Goal: Task Accomplishment & Management: Use online tool/utility

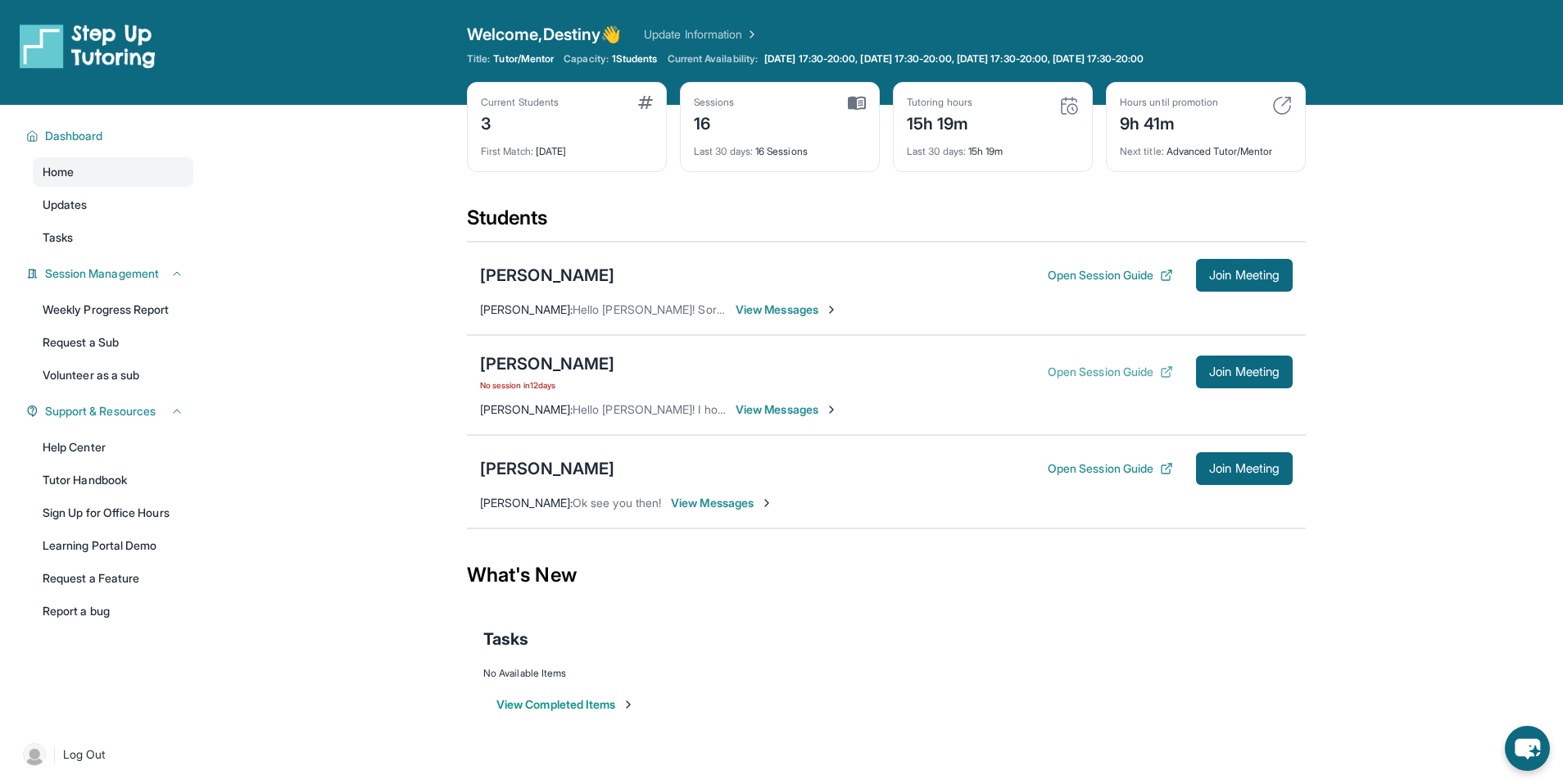
click at [1091, 370] on button "Open Session Guide" at bounding box center [1110, 372] width 125 height 17
click at [296, 295] on main "Current Students 3 First Match : 1 month ago Sessions 16 Last 30 days : 16 Sess…" at bounding box center [887, 428] width 1354 height 647
click at [1439, 203] on main "Current Students 3 First Match : 1 month ago Sessions 16 Last 30 days : 16 Sess…" at bounding box center [887, 428] width 1354 height 647
click at [1015, 682] on div "View Completed Items" at bounding box center [887, 704] width 807 height 49
click at [1265, 367] on span "Join Meeting" at bounding box center [1244, 372] width 71 height 10
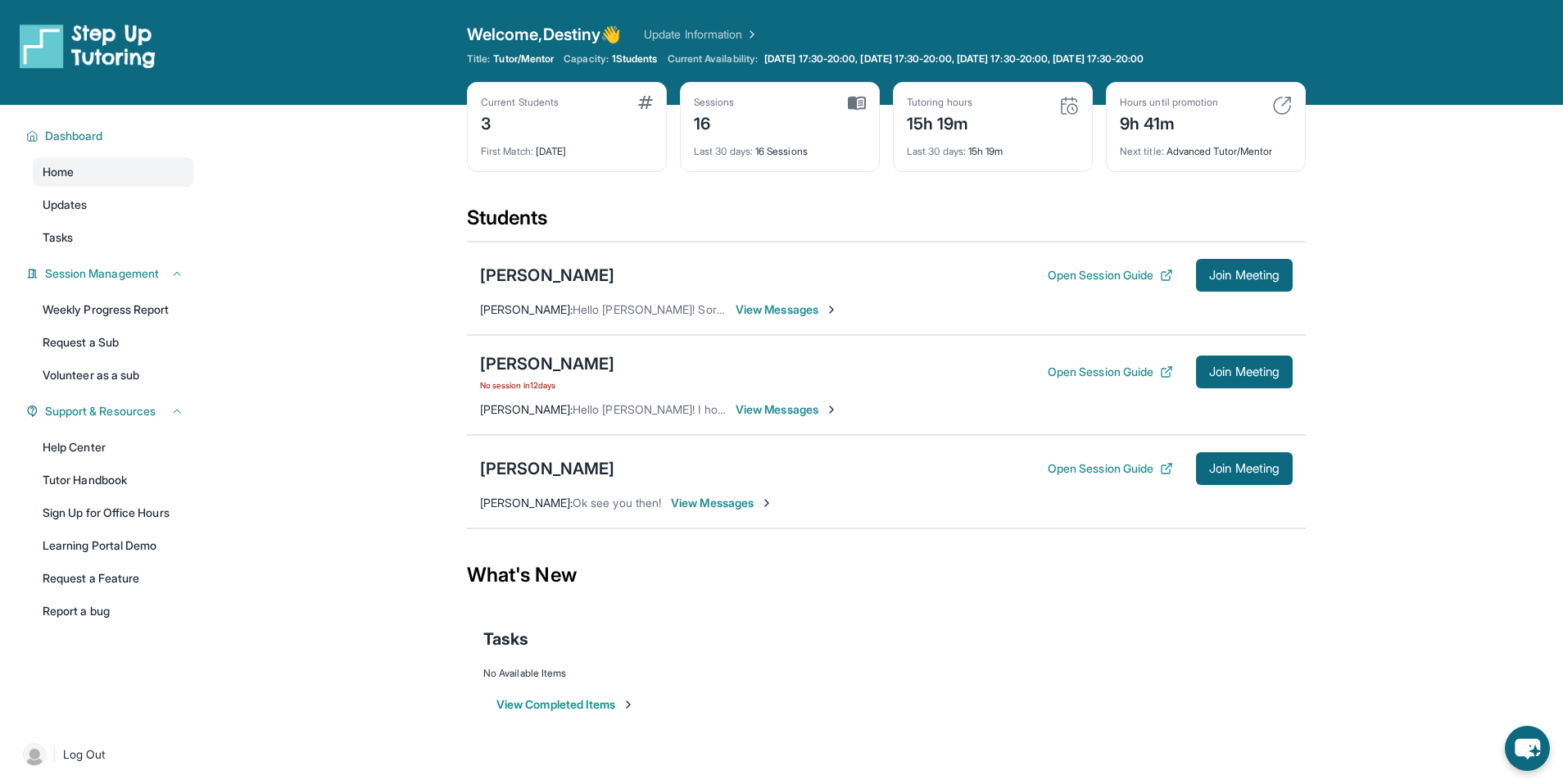
click at [1369, 250] on main "Current Students 3 First Match : 1 month ago Sessions 16 Last 30 days : 16 Sess…" at bounding box center [887, 428] width 1354 height 647
click at [1322, 177] on main "Current Students 3 First Match : 1 month ago Sessions 16 Last 30 days : 16 Sess…" at bounding box center [887, 428] width 1354 height 647
click at [731, 209] on div "Students" at bounding box center [887, 222] width 839 height 36
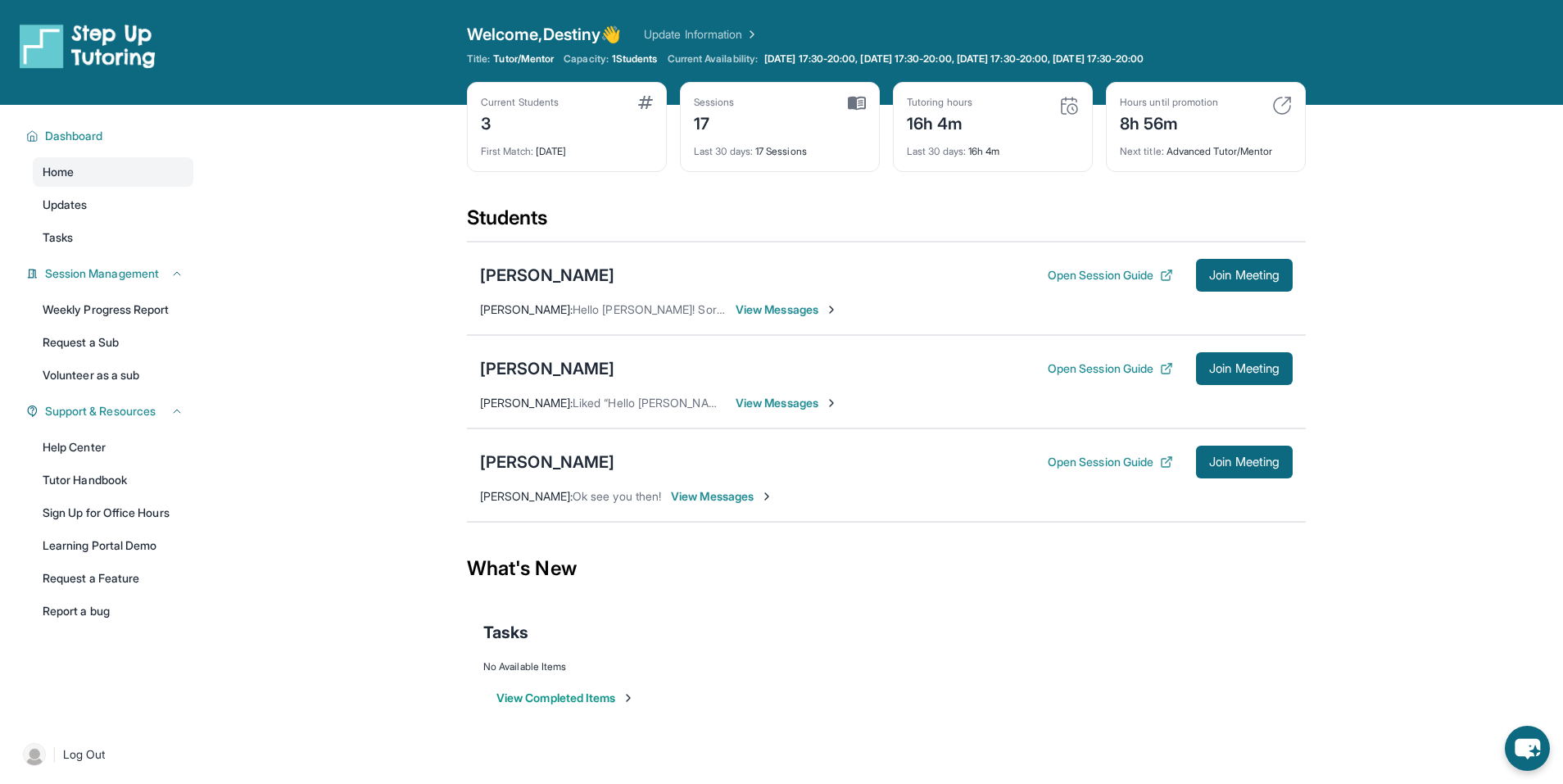
click at [719, 499] on span "View Messages" at bounding box center [722, 497] width 102 height 17
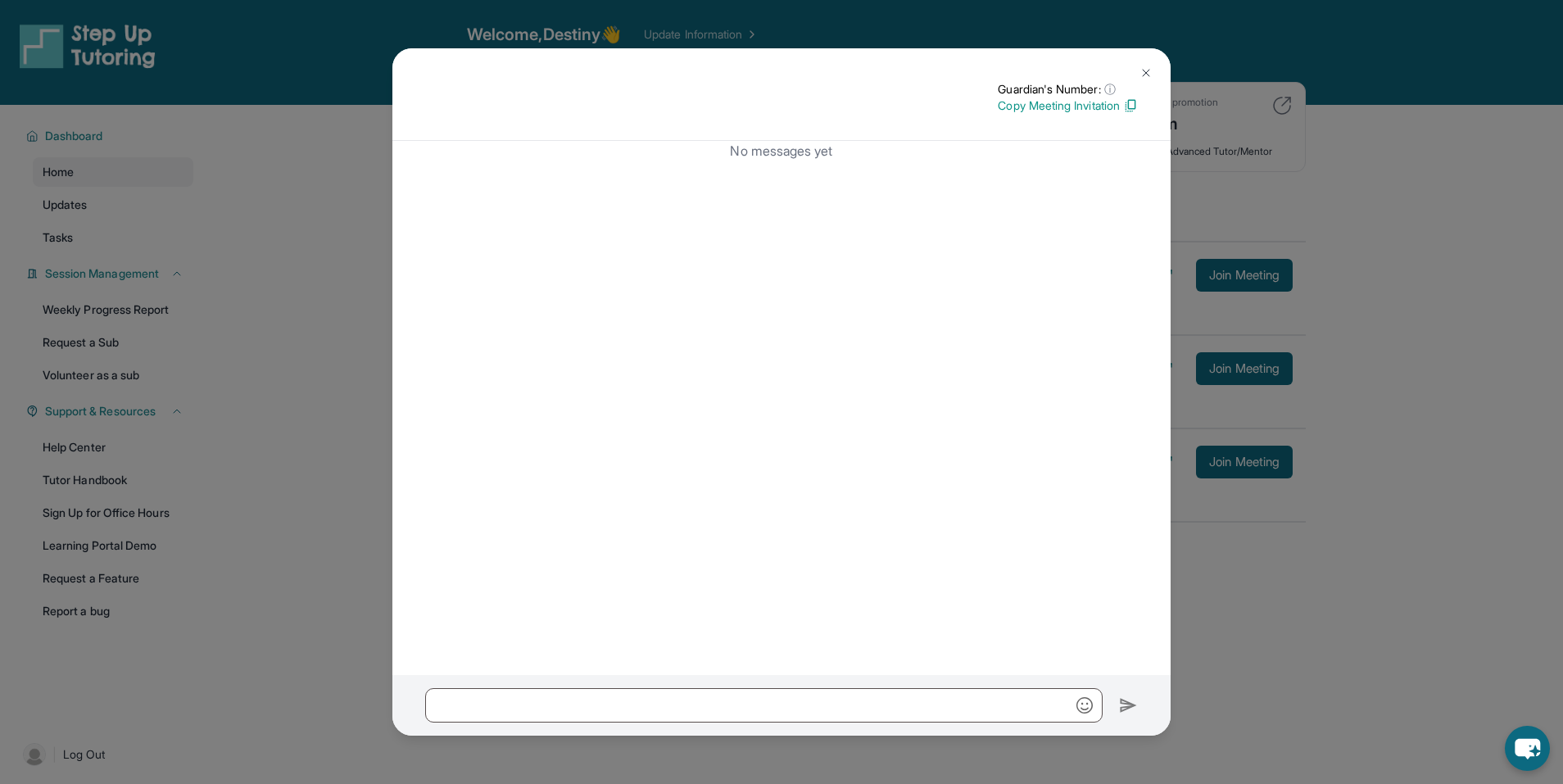
click at [1147, 65] on button at bounding box center [1146, 72] width 33 height 33
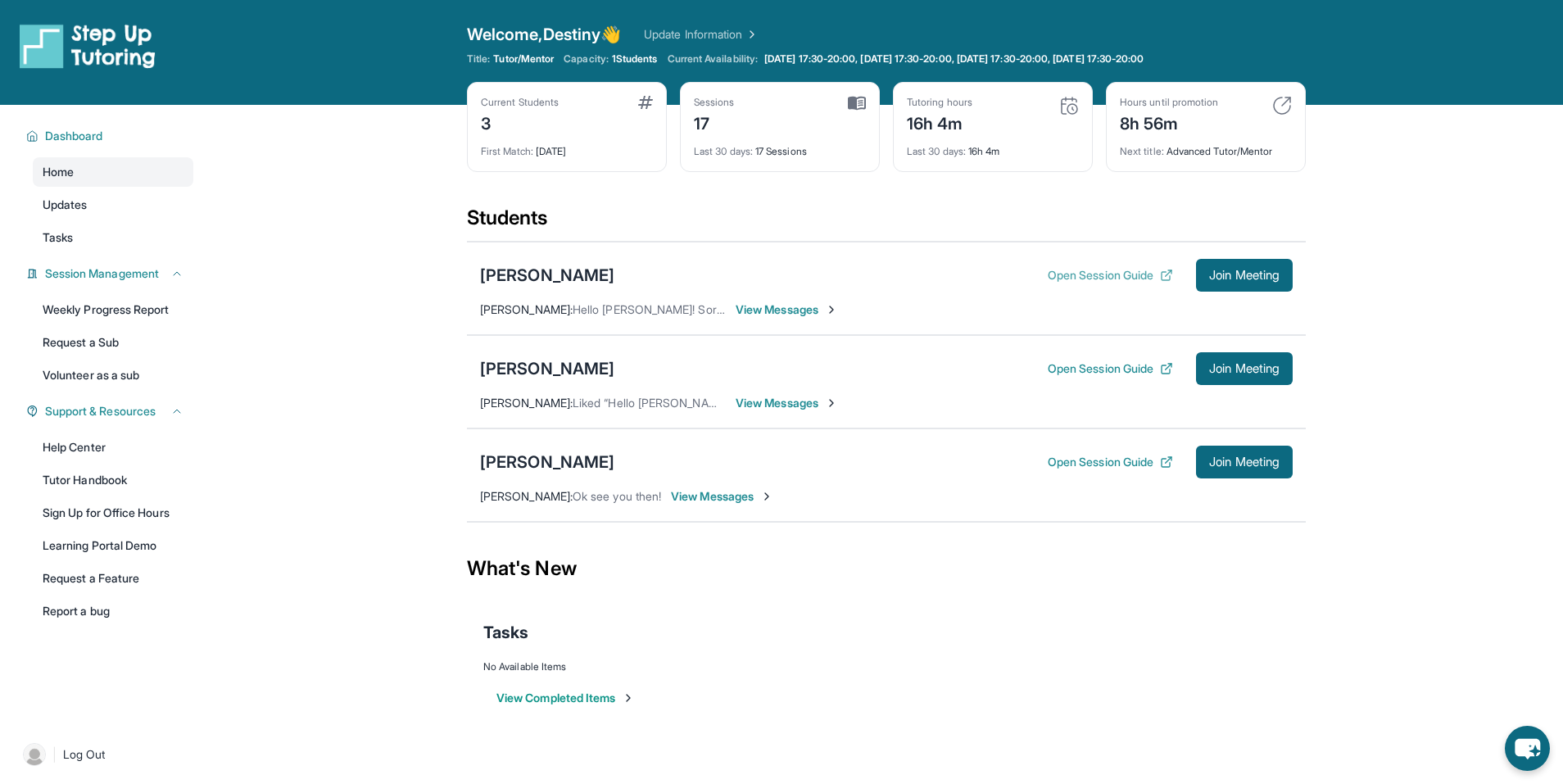
click at [1135, 278] on button "Open Session Guide" at bounding box center [1110, 275] width 125 height 17
click at [1236, 267] on button "Join Meeting" at bounding box center [1244, 275] width 97 height 33
click at [795, 225] on div "Students" at bounding box center [887, 222] width 839 height 36
click at [912, 203] on div "Current Students 3 First Match : 1 month ago Sessions 17 Last 30 days : 17 Sess…" at bounding box center [887, 143] width 839 height 123
click at [682, 196] on div "Current Students 3 First Match : 1 month ago Sessions 17 Last 30 days : 17 Sess…" at bounding box center [887, 143] width 839 height 123
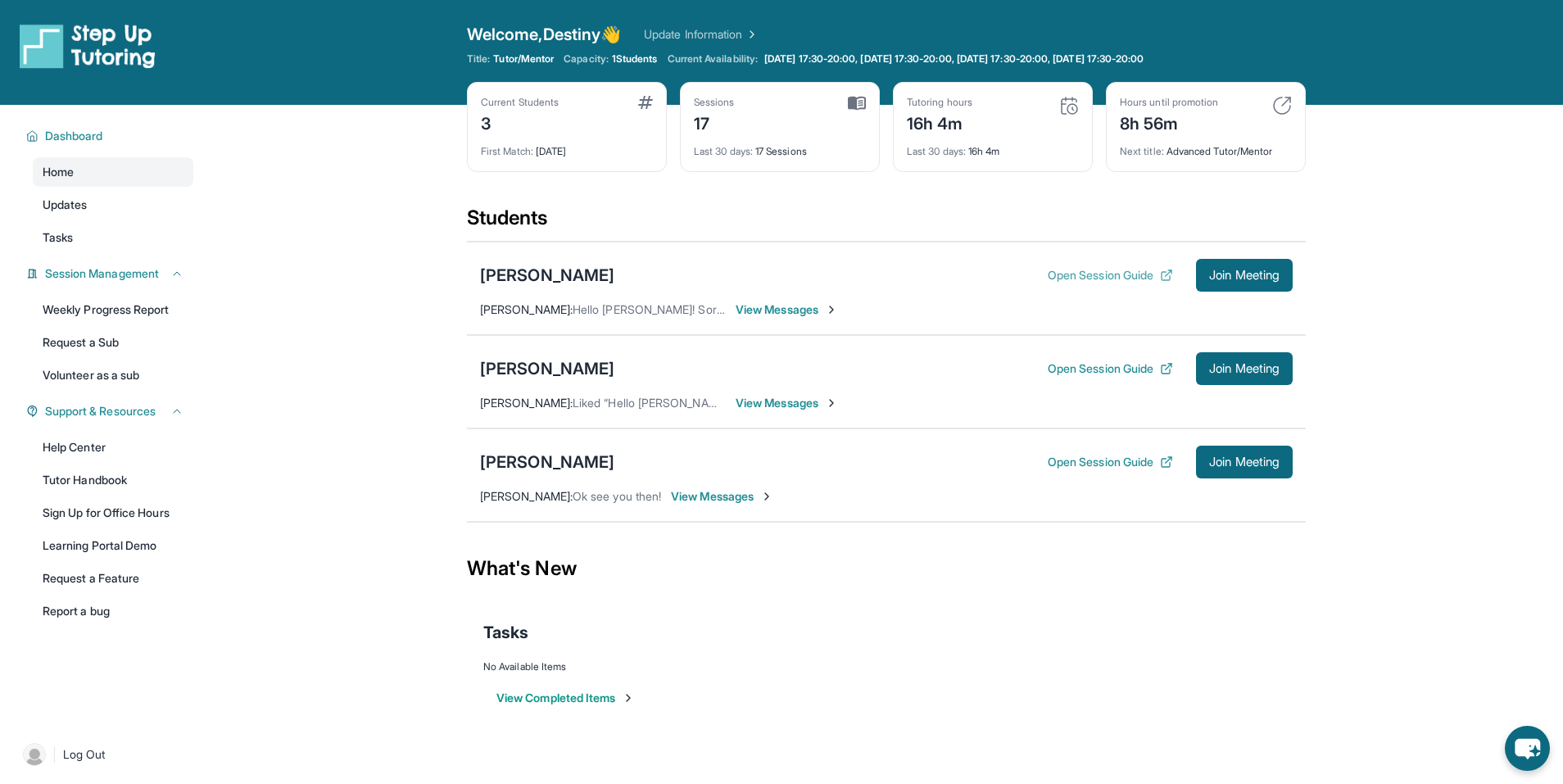
click at [1084, 269] on button "Open Session Guide" at bounding box center [1110, 275] width 125 height 17
click at [554, 467] on div "[PERSON_NAME]" at bounding box center [547, 462] width 135 height 23
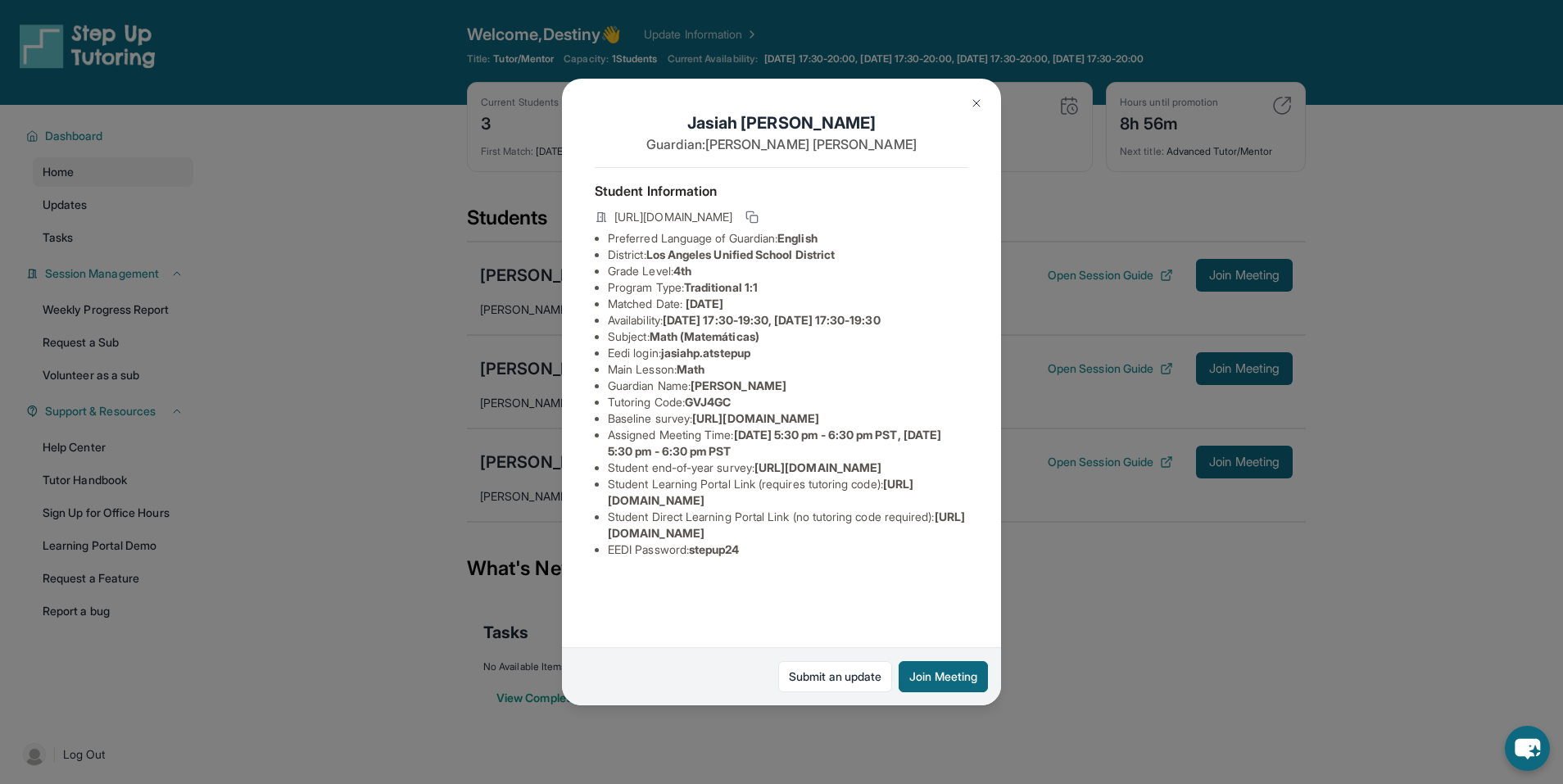
click at [1243, 652] on div "Jasiah Perault Guardian: Beatriz Ortiz Student Information https://student-port…" at bounding box center [782, 392] width 1563 height 784
